Goal: Information Seeking & Learning: Stay updated

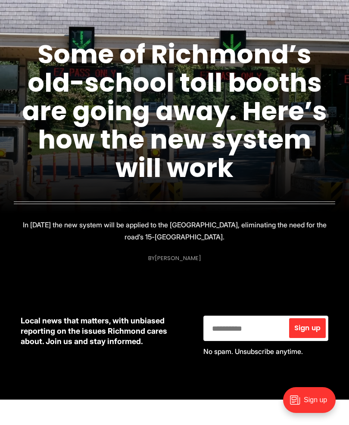
scroll to position [115, 0]
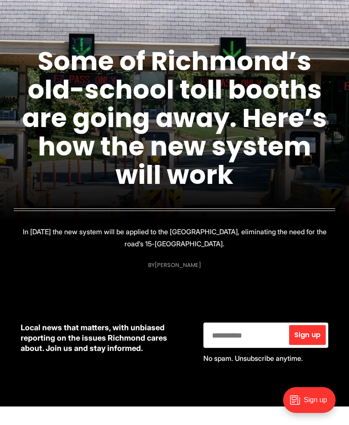
click at [86, 189] on figcaption "Some of Richmond’s old-school toll booths are going away. Here’s how the new sy…" at bounding box center [174, 139] width 349 height 281
click at [55, 241] on p "In 2027 the new system will be applied to the Downtown Expressway, eliminating …" at bounding box center [174, 237] width 306 height 24
click at [293, 278] on figcaption "Some of Richmond’s old-school toll booths are going away. Here’s how the new sy…" at bounding box center [174, 139] width 349 height 281
click at [278, 127] on link "Some of Richmond’s old-school toll booths are going away. Here’s how the new sy…" at bounding box center [174, 118] width 305 height 150
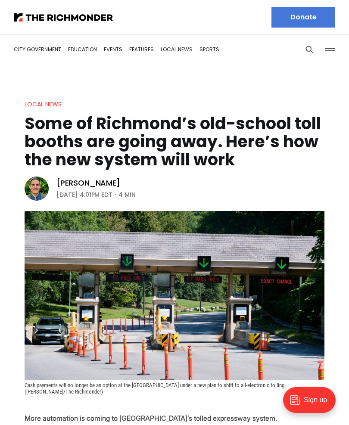
click at [30, 61] on li "City Government" at bounding box center [37, 49] width 47 height 30
click at [26, 53] on link "City Government" at bounding box center [37, 49] width 47 height 7
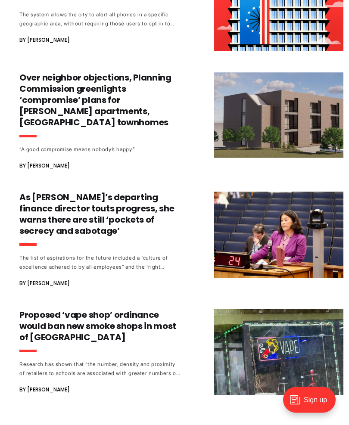
scroll to position [2522, 0]
click at [39, 191] on h3 "As [PERSON_NAME]’s departing finance director touts progress, she warns there a…" at bounding box center [99, 213] width 160 height 45
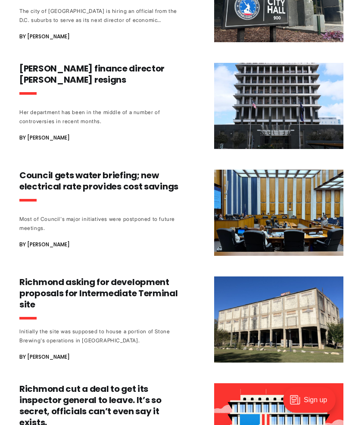
scroll to position [3264, 0]
click at [31, 170] on h3 "Council gets water briefing; new electrical rate provides cost savings" at bounding box center [99, 181] width 160 height 22
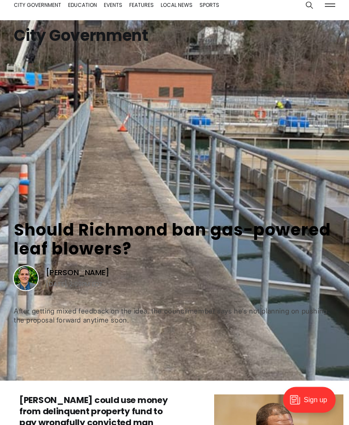
scroll to position [0, 0]
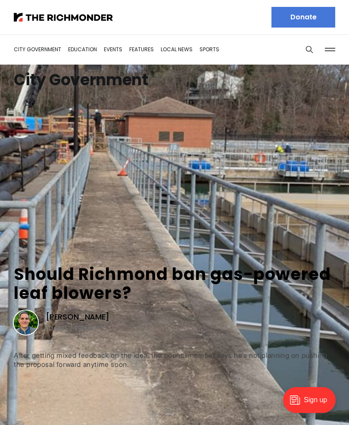
click at [75, 51] on link "Education" at bounding box center [82, 49] width 29 height 7
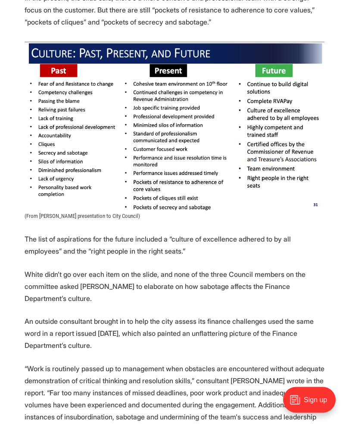
scroll to position [698, 0]
click at [83, 244] on p "The list of aspirations for the future included a “culture of excellence adhere…" at bounding box center [175, 245] width 300 height 24
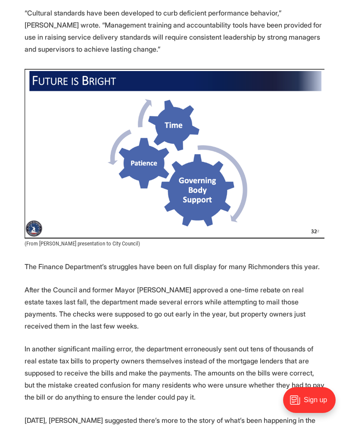
scroll to position [1310, 0]
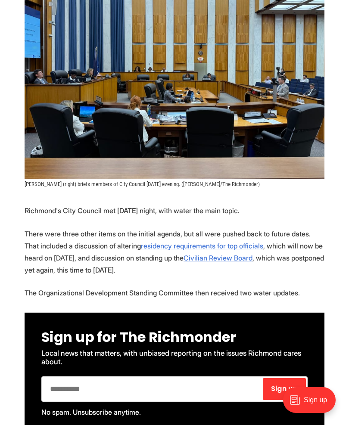
scroll to position [254, 0]
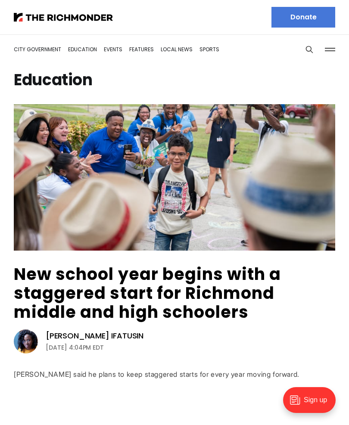
click at [187, 47] on link "Local News" at bounding box center [177, 49] width 32 height 7
